Goal: Task Accomplishment & Management: Manage account settings

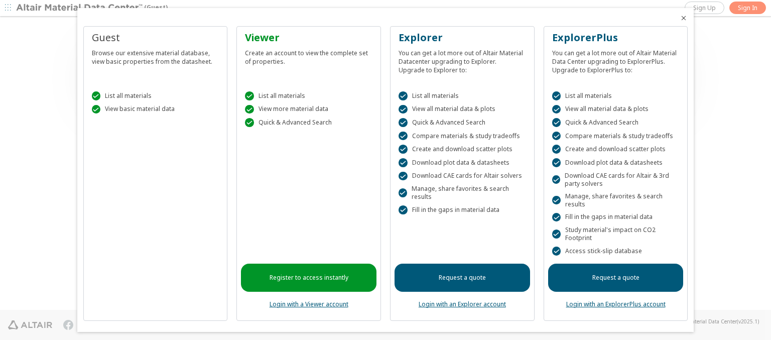
click at [679, 18] on icon "Close" at bounding box center [683, 18] width 8 height 8
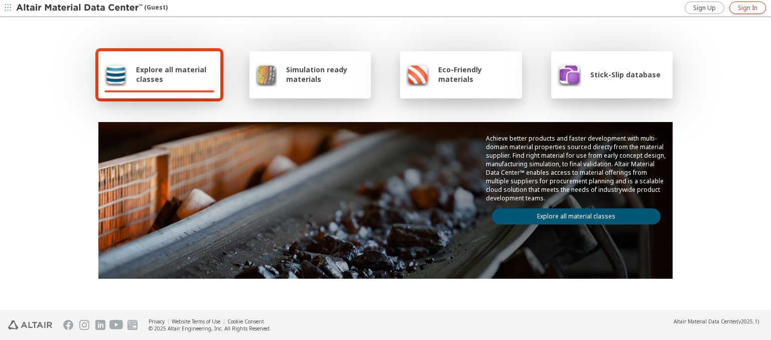
click at [747, 8] on span "Sign In" at bounding box center [748, 8] width 20 height 8
click at [80, 8] on img at bounding box center [80, 8] width 128 height 10
click at [171, 74] on span "Explore all material classes" at bounding box center [175, 74] width 78 height 19
click at [572, 214] on link "Explore all material classes" at bounding box center [576, 216] width 169 height 16
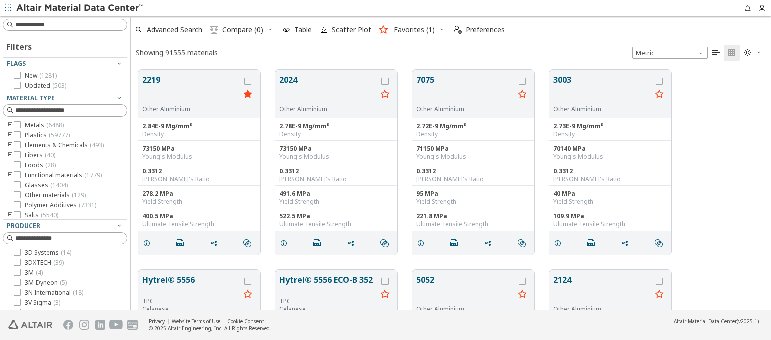
scroll to position [240, 632]
click at [476, 30] on span "Preferences" at bounding box center [485, 29] width 39 height 7
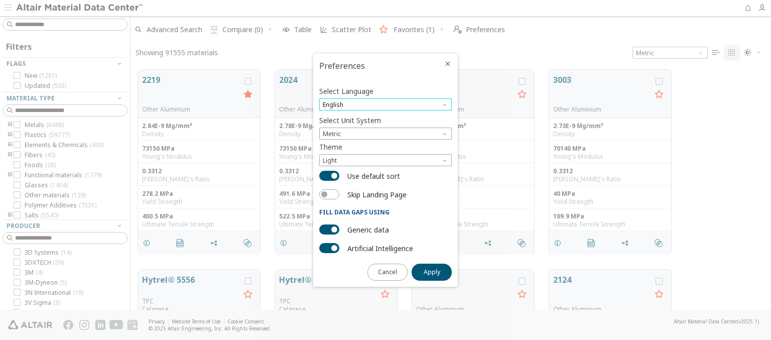
click at [385, 104] on span "English" at bounding box center [385, 104] width 132 height 12
click at [385, 129] on span "Deutsch" at bounding box center [385, 129] width 124 height 7
click at [432, 271] on span "Apply" at bounding box center [432, 272] width 17 height 8
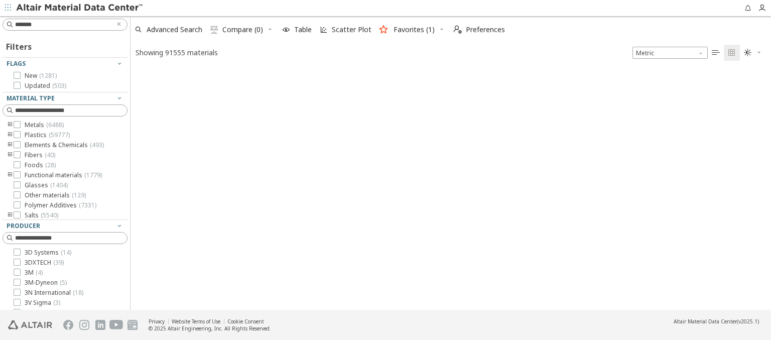
type input "*******"
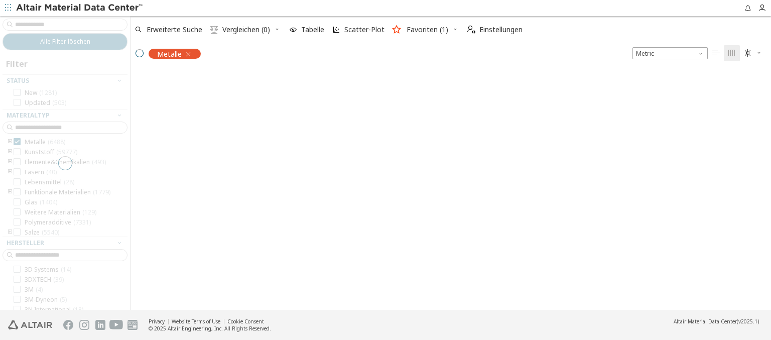
scroll to position [238, 632]
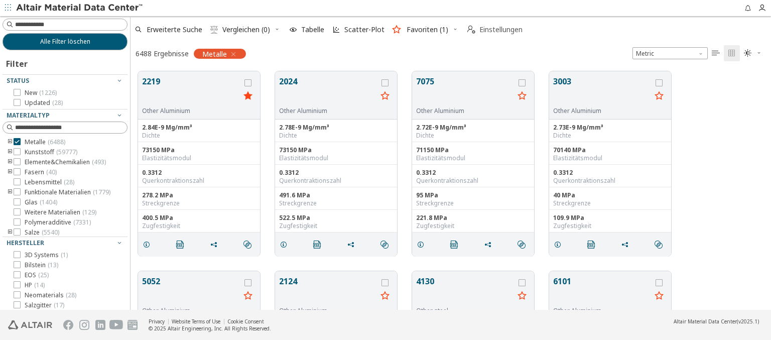
click at [494, 30] on span "Einstellungen" at bounding box center [500, 29] width 43 height 7
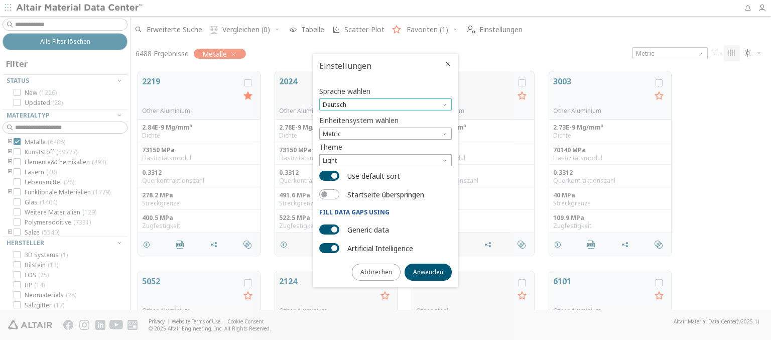
click at [385, 104] on span "Deutsch" at bounding box center [385, 104] width 132 height 12
click at [385, 117] on span "English" at bounding box center [385, 117] width 124 height 7
click at [428, 271] on span "Anwenden" at bounding box center [428, 272] width 30 height 8
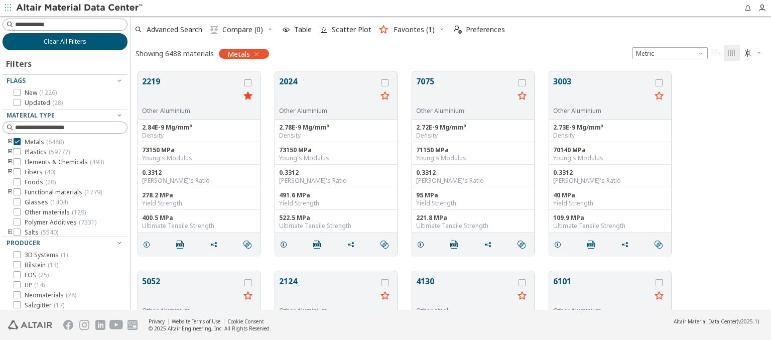
click at [61, 41] on span "Clear All Filters" at bounding box center [65, 42] width 43 height 8
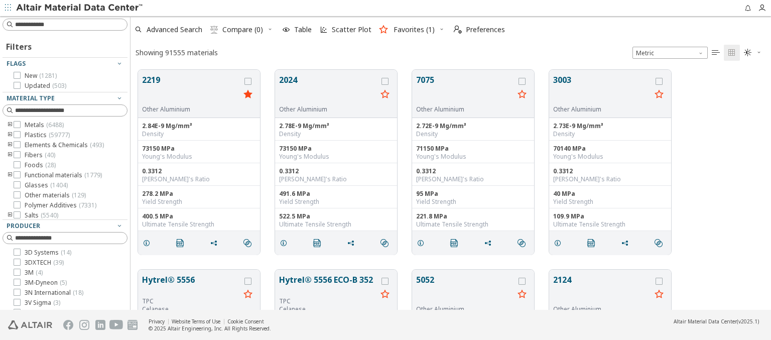
scroll to position [240, 632]
click at [80, 8] on img at bounding box center [80, 8] width 128 height 10
